Goal: Transaction & Acquisition: Download file/media

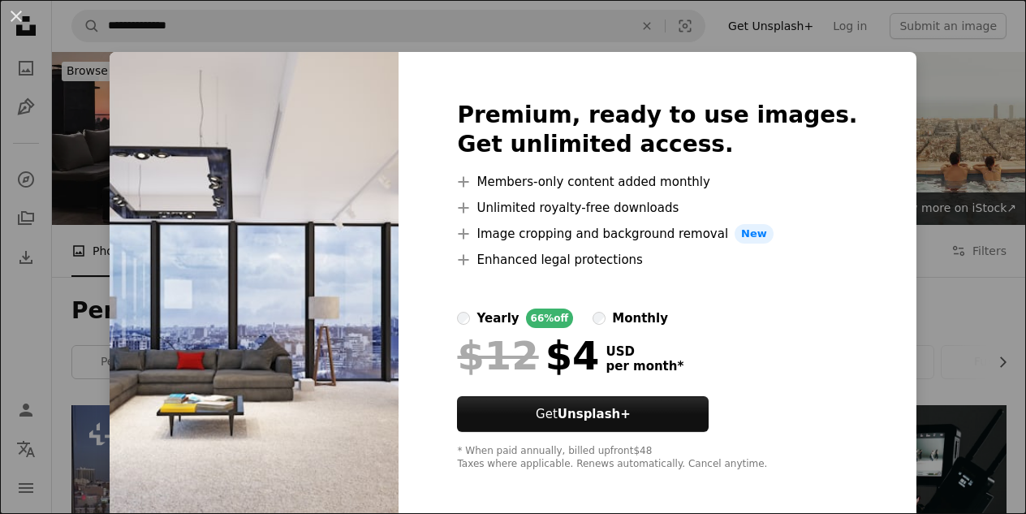
scroll to position [1030, 0]
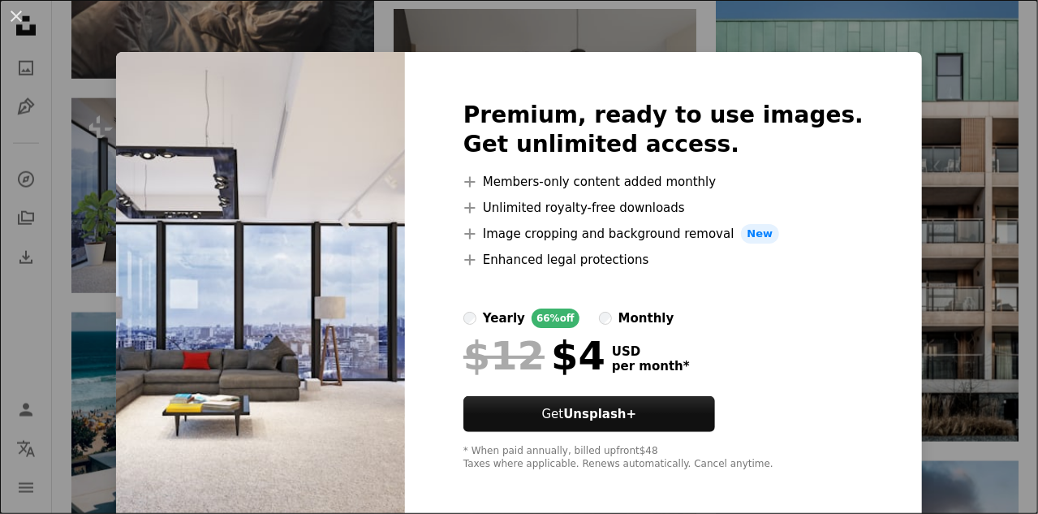
click at [955, 82] on div "An X shape Premium, ready to use images. Get unlimited access. A plus sign Memb…" at bounding box center [519, 257] width 1038 height 514
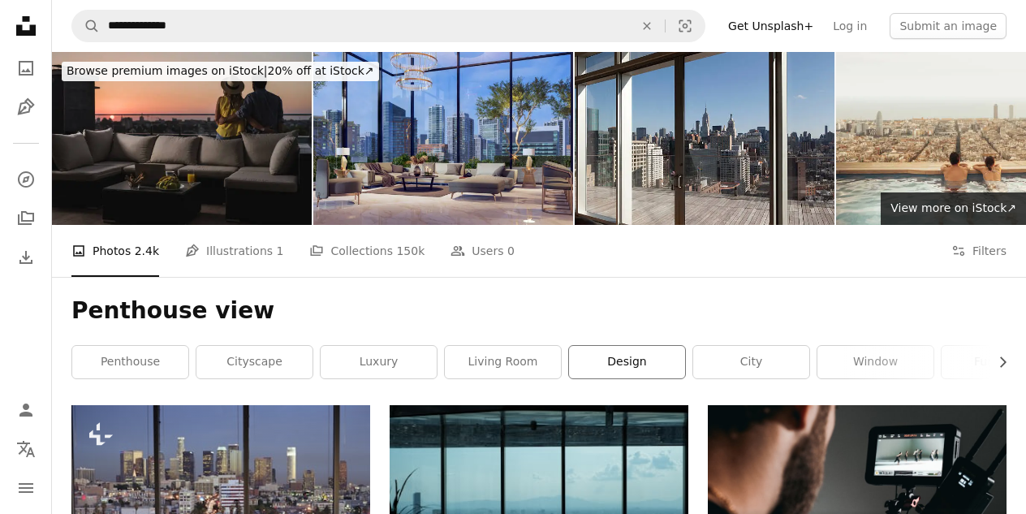
click at [620, 373] on link "design" at bounding box center [627, 362] width 116 height 32
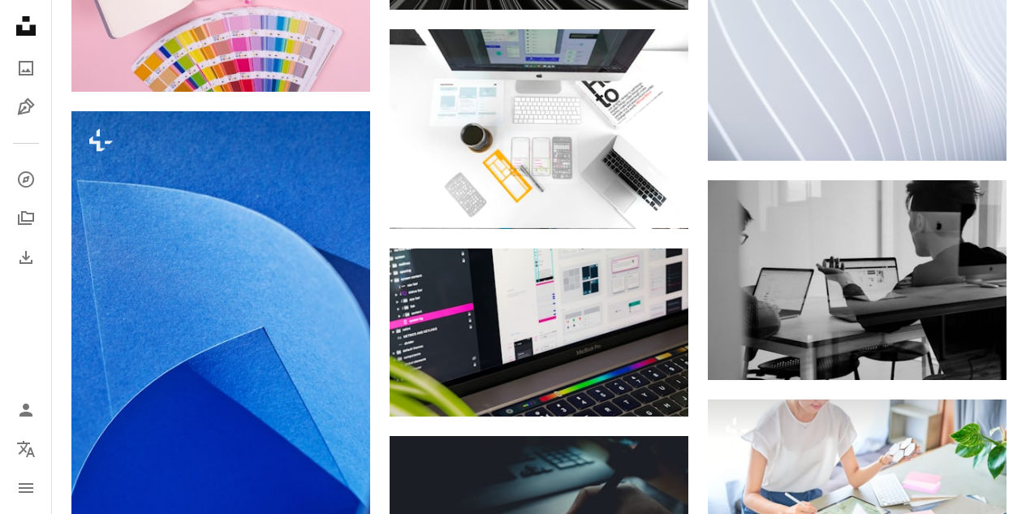
scroll to position [3509, 0]
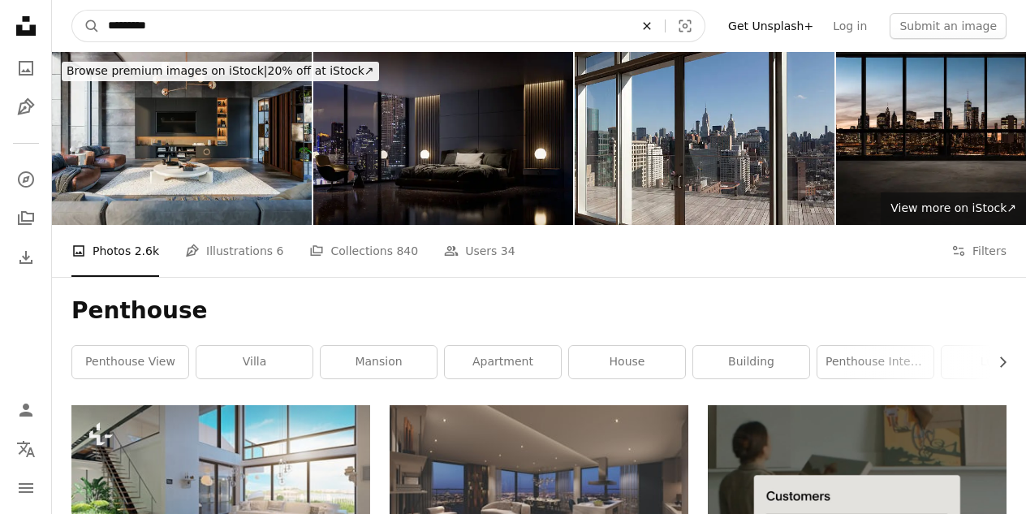
click at [665, 25] on icon "An X shape" at bounding box center [647, 25] width 36 height 13
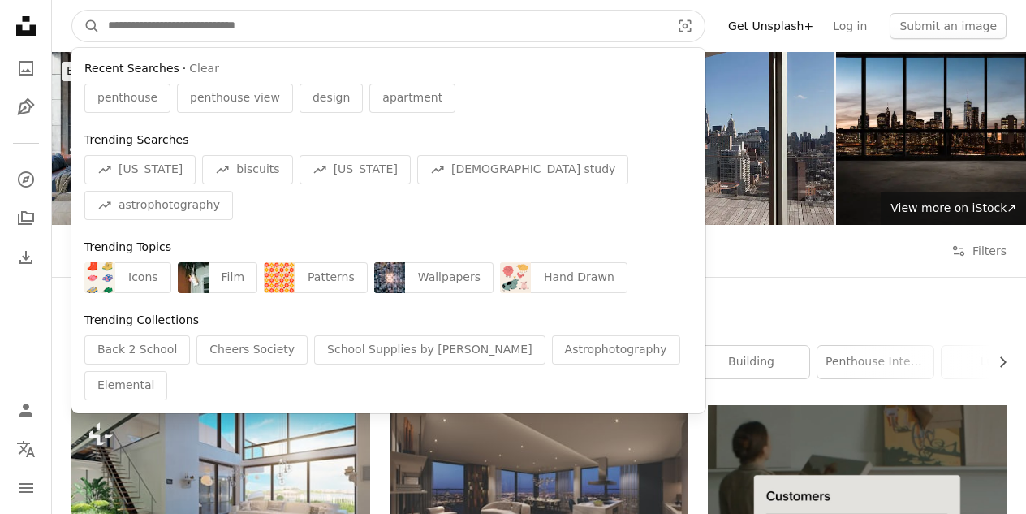
click at [235, 30] on input "Find visuals sitewide" at bounding box center [383, 26] width 566 height 31
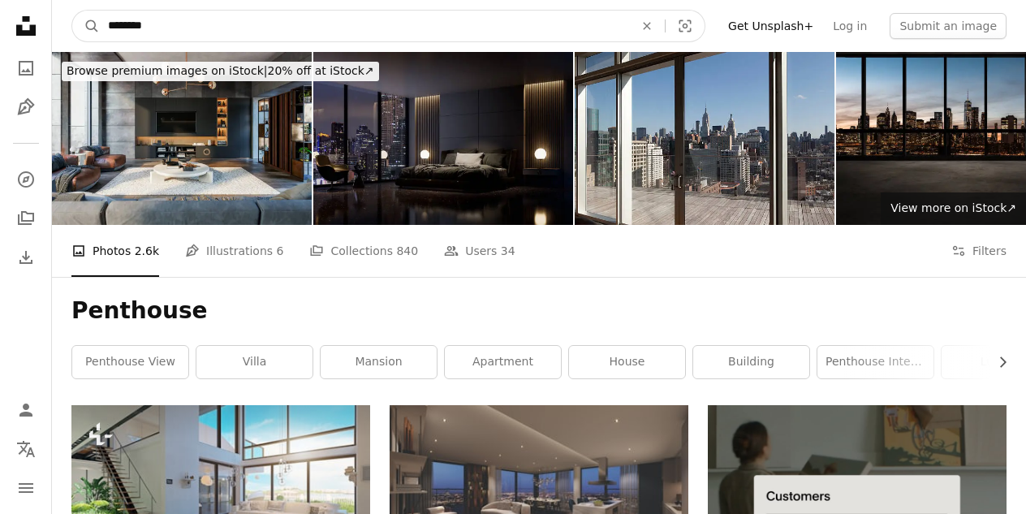
type input "********"
click at [665, 29] on icon "An X shape" at bounding box center [647, 25] width 36 height 13
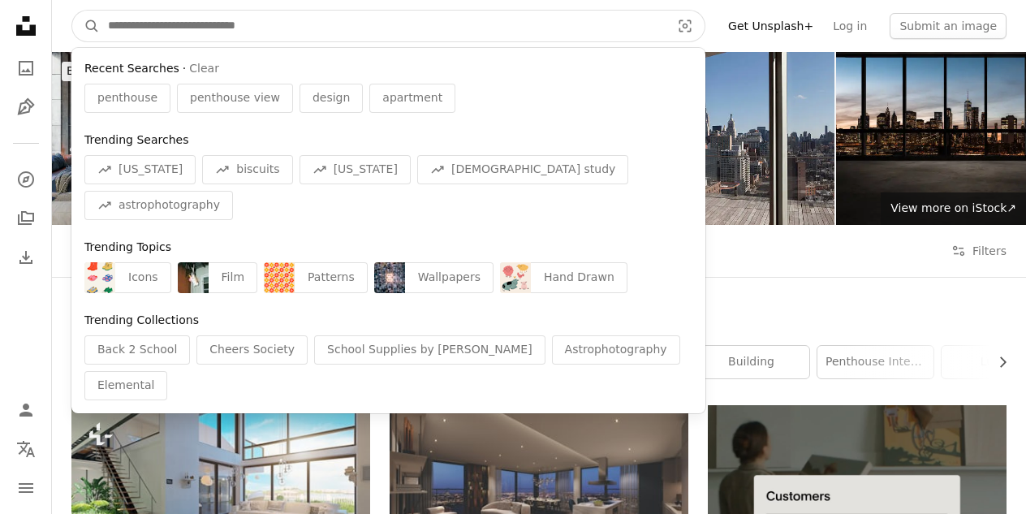
paste input "**********"
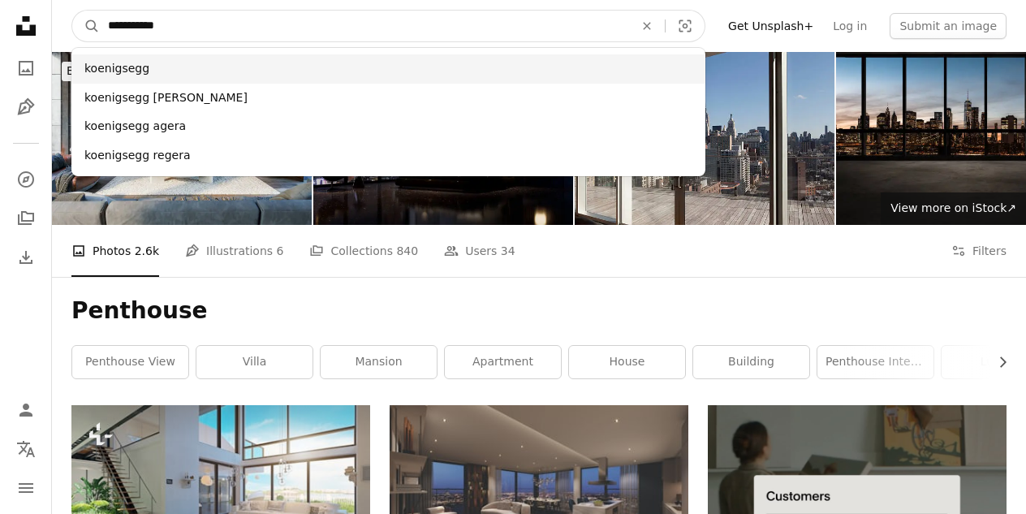
type input "**********"
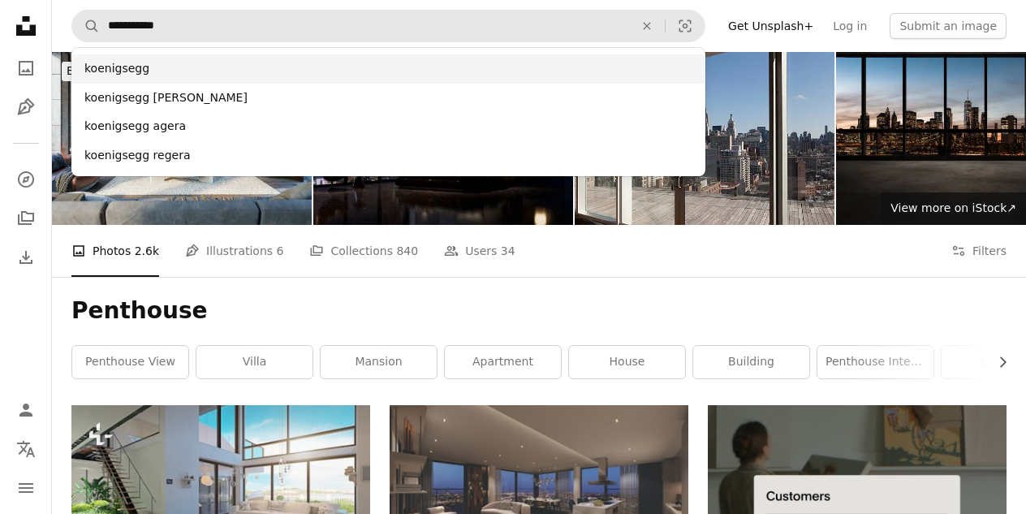
click at [518, 69] on div "koenigsegg" at bounding box center [388, 68] width 634 height 29
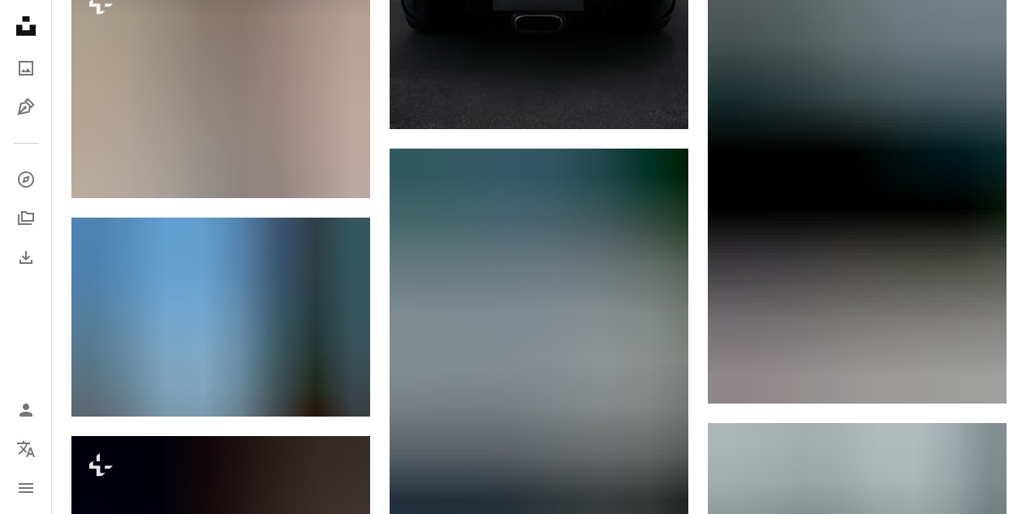
scroll to position [901, 0]
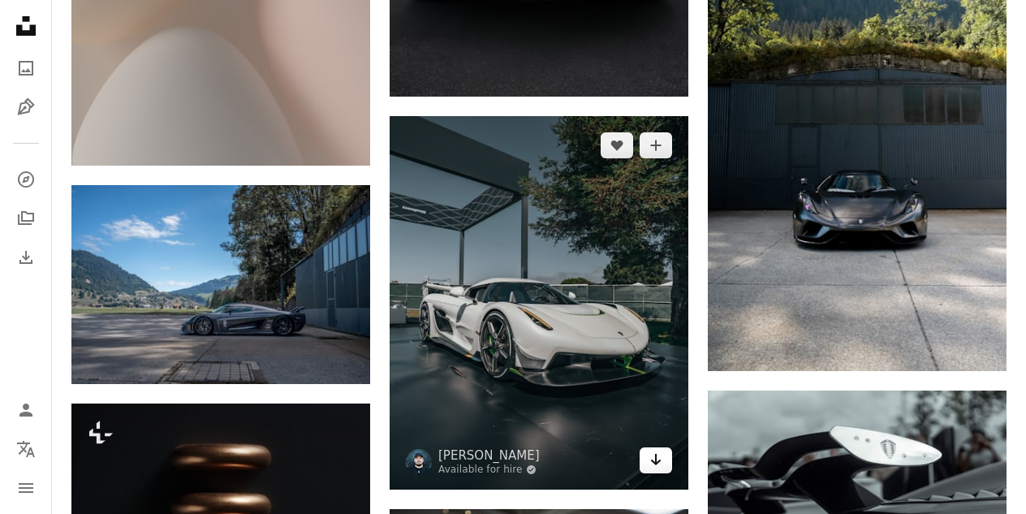
click at [664, 462] on link "Arrow pointing down" at bounding box center [656, 460] width 32 height 26
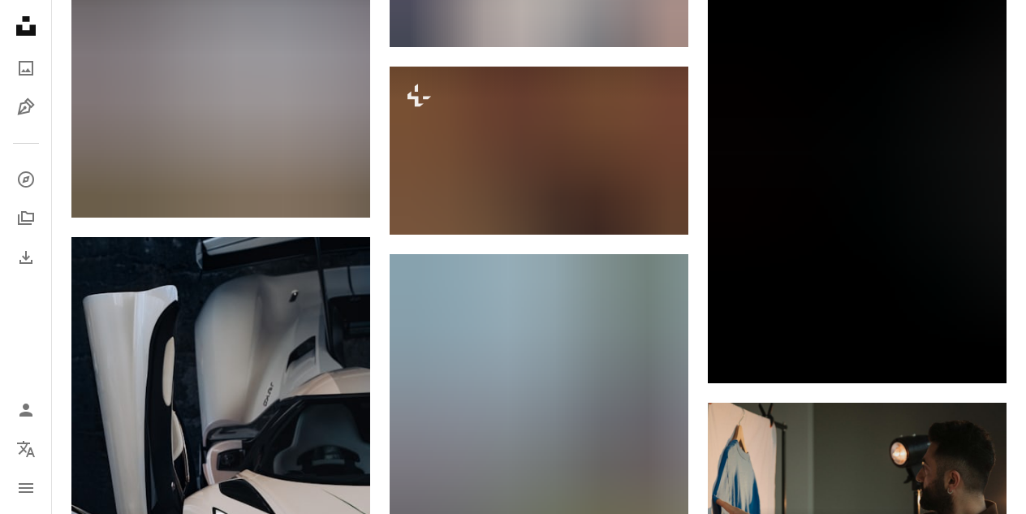
scroll to position [0, 0]
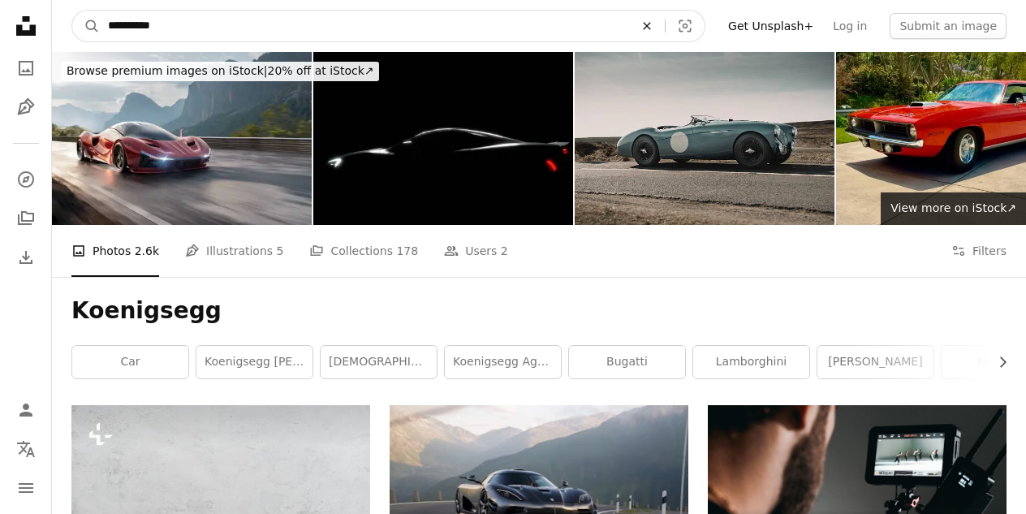
click at [665, 28] on icon "An X shape" at bounding box center [647, 25] width 36 height 13
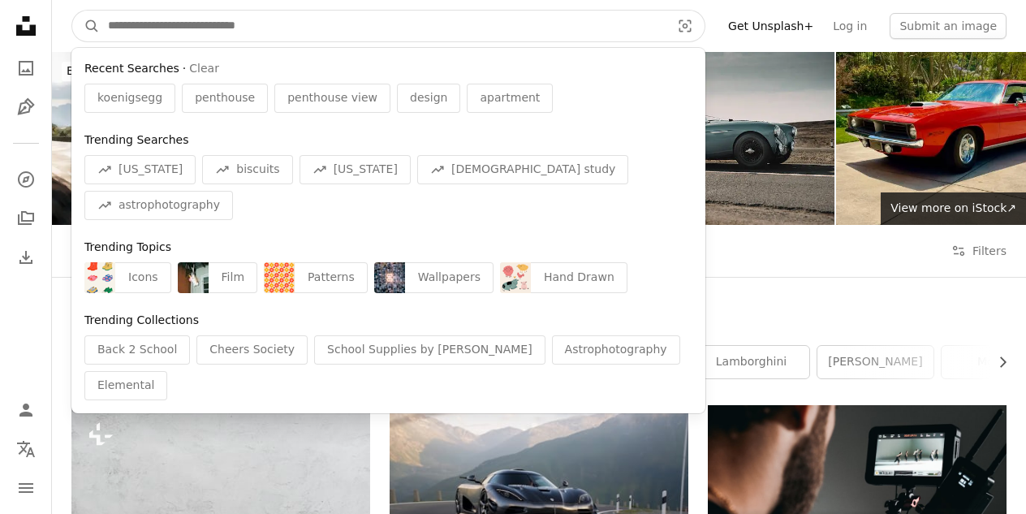
click at [309, 27] on input "Find visuals sitewide" at bounding box center [383, 26] width 566 height 31
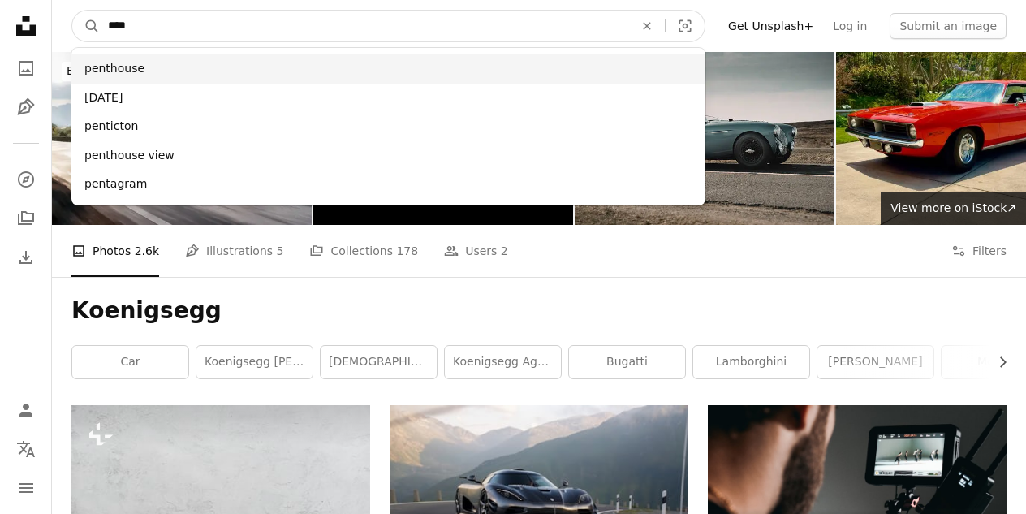
type input "****"
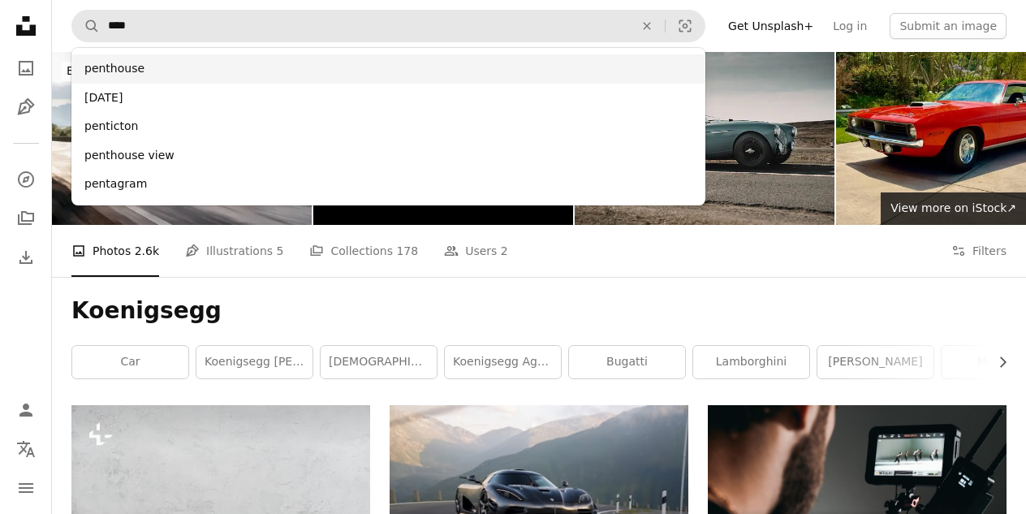
click at [196, 67] on div "penthouse" at bounding box center [388, 68] width 634 height 29
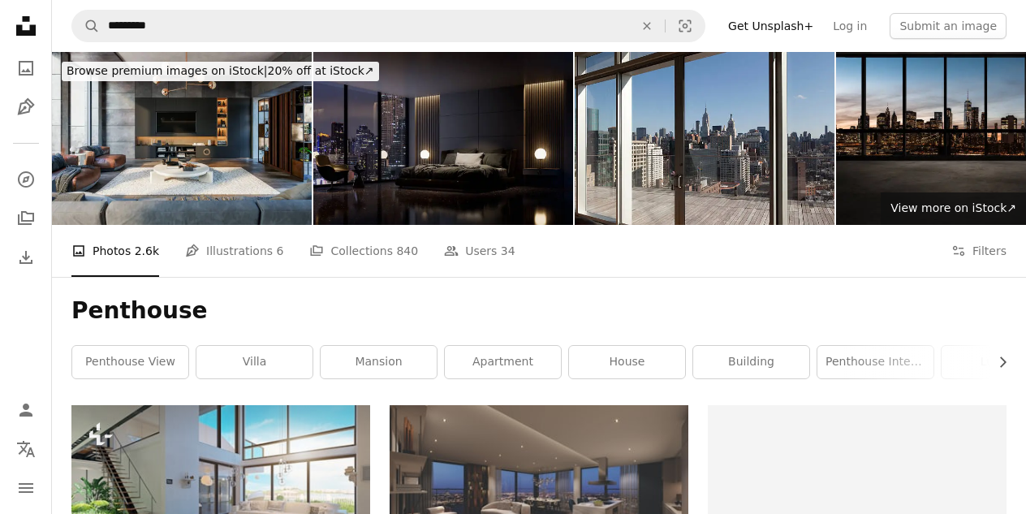
click at [167, 21] on input "*********" at bounding box center [364, 26] width 529 height 31
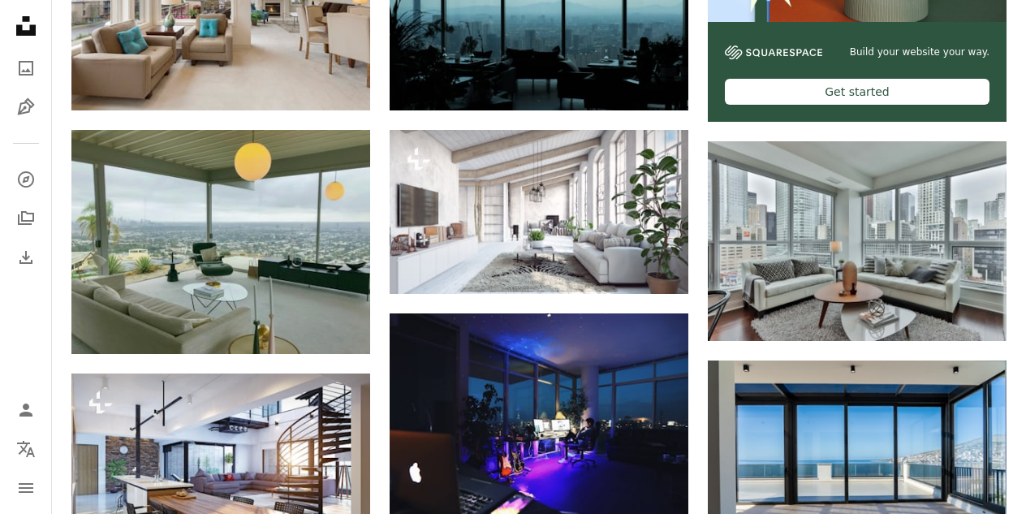
scroll to position [714, 0]
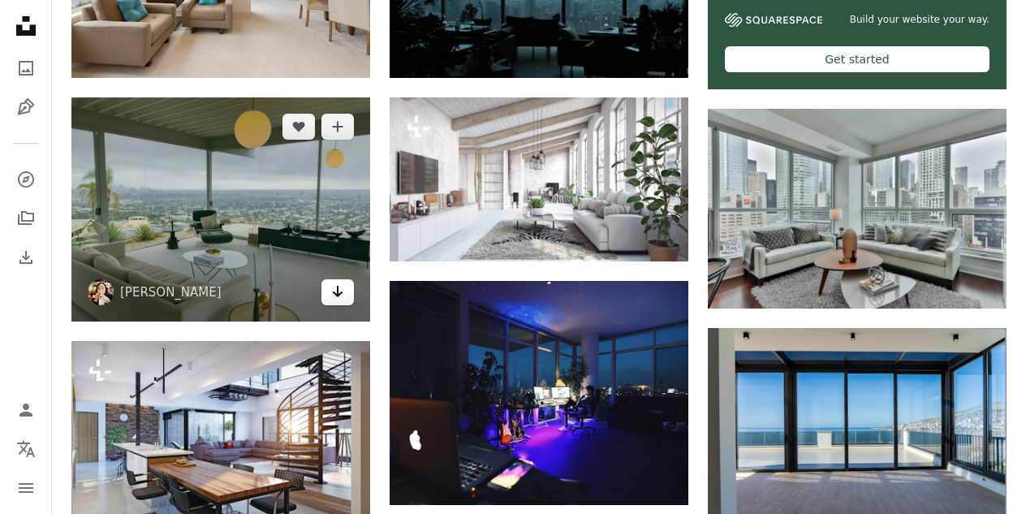
click at [343, 293] on icon "Arrow pointing down" at bounding box center [337, 291] width 13 height 19
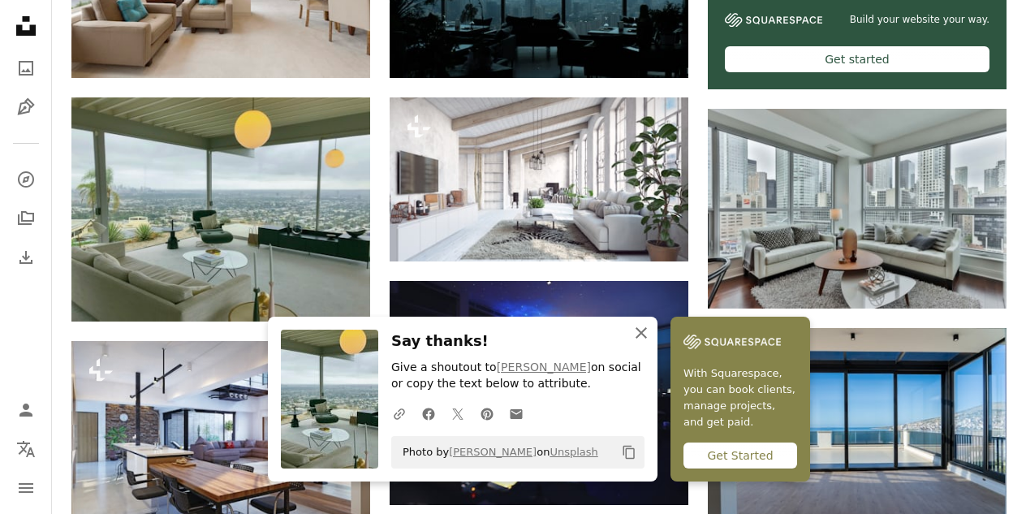
click at [649, 327] on icon "An X shape" at bounding box center [641, 332] width 19 height 19
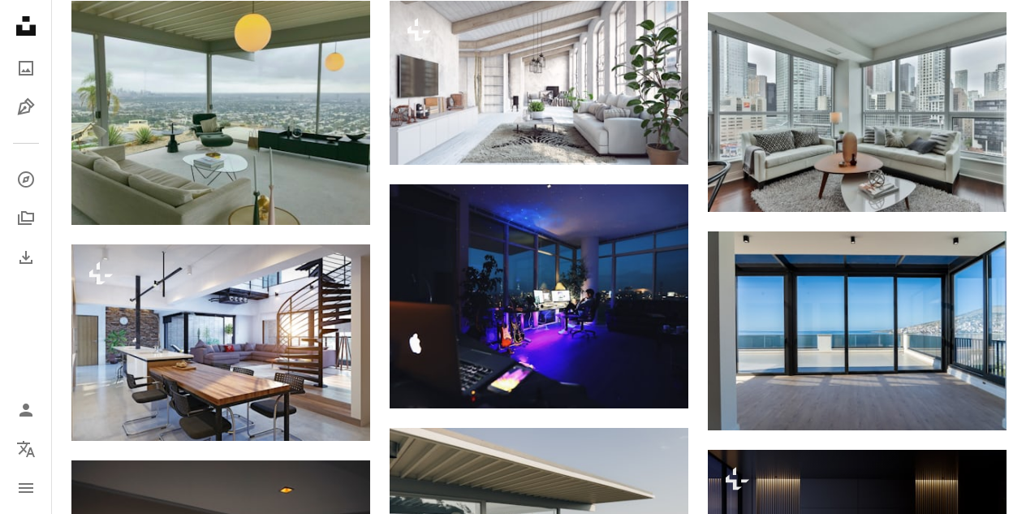
scroll to position [812, 0]
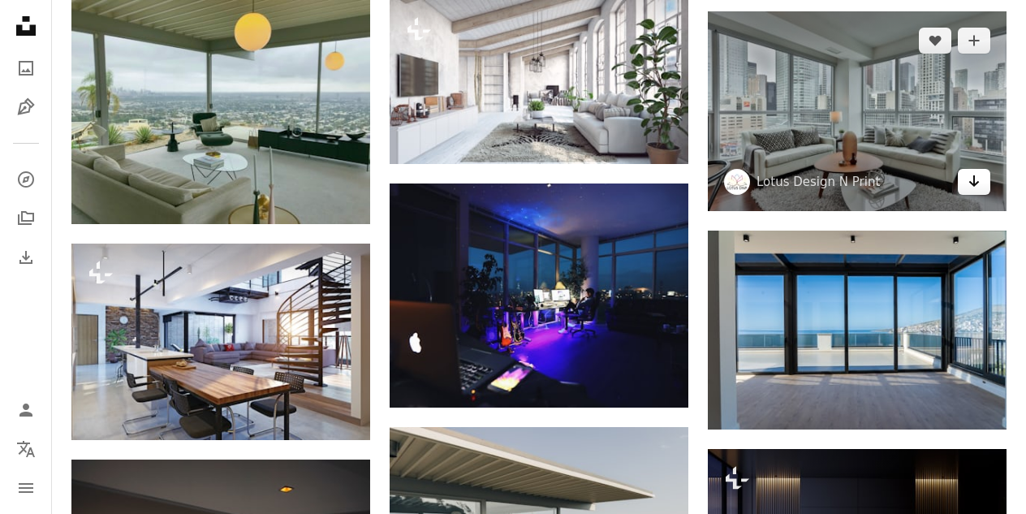
click at [976, 186] on icon "Arrow pointing down" at bounding box center [974, 180] width 13 height 19
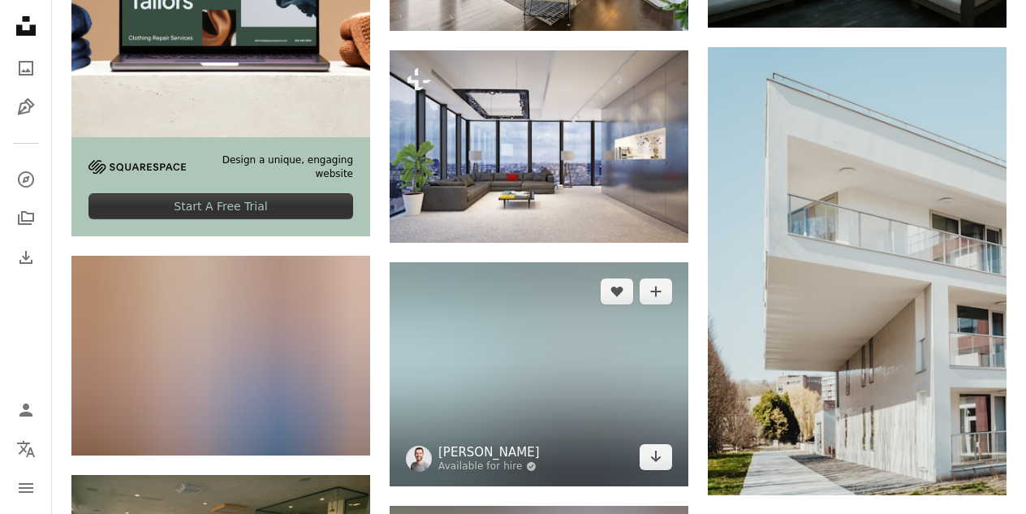
scroll to position [2598, 0]
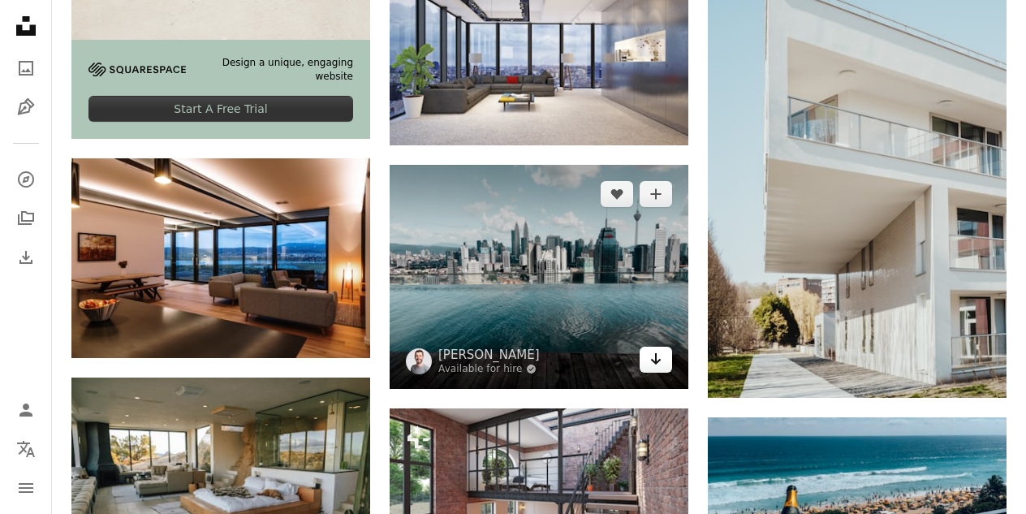
click at [653, 367] on icon "Arrow pointing down" at bounding box center [656, 358] width 13 height 19
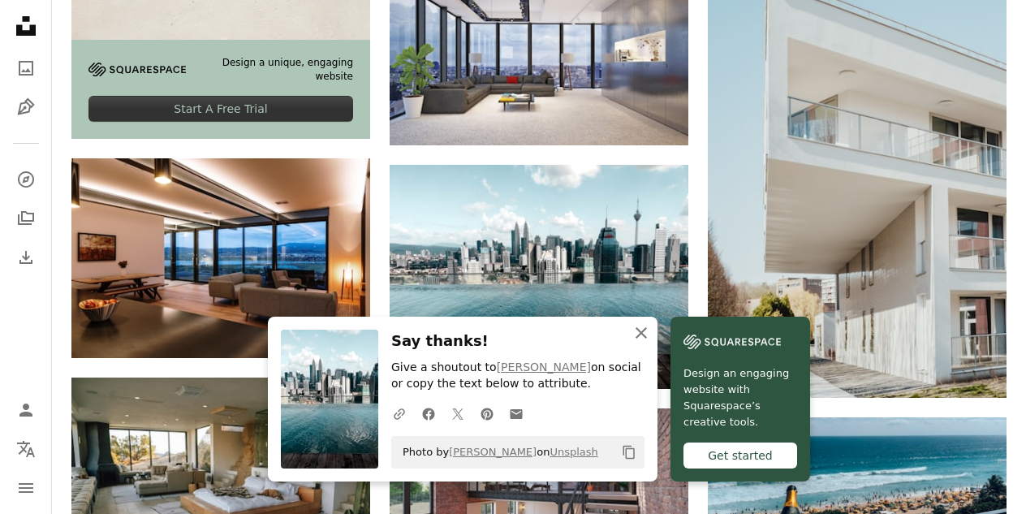
click at [643, 330] on icon "button" at bounding box center [641, 332] width 11 height 11
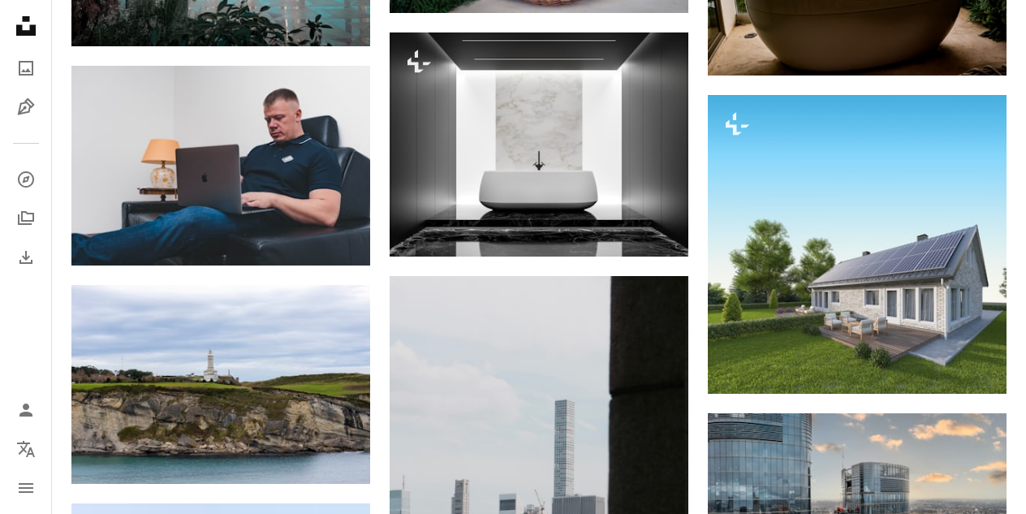
scroll to position [8345, 0]
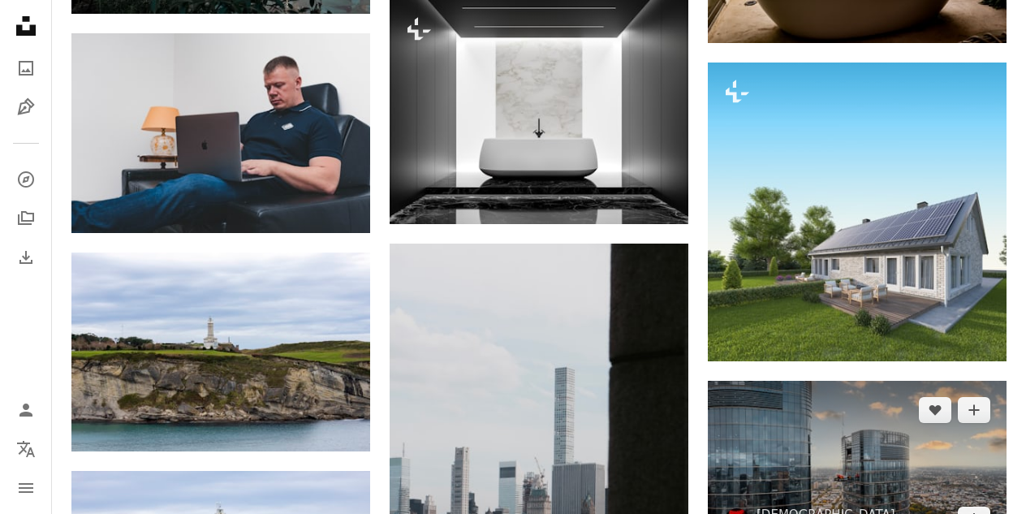
click at [980, 494] on img at bounding box center [857, 465] width 299 height 168
